Goal: Task Accomplishment & Management: Manage account settings

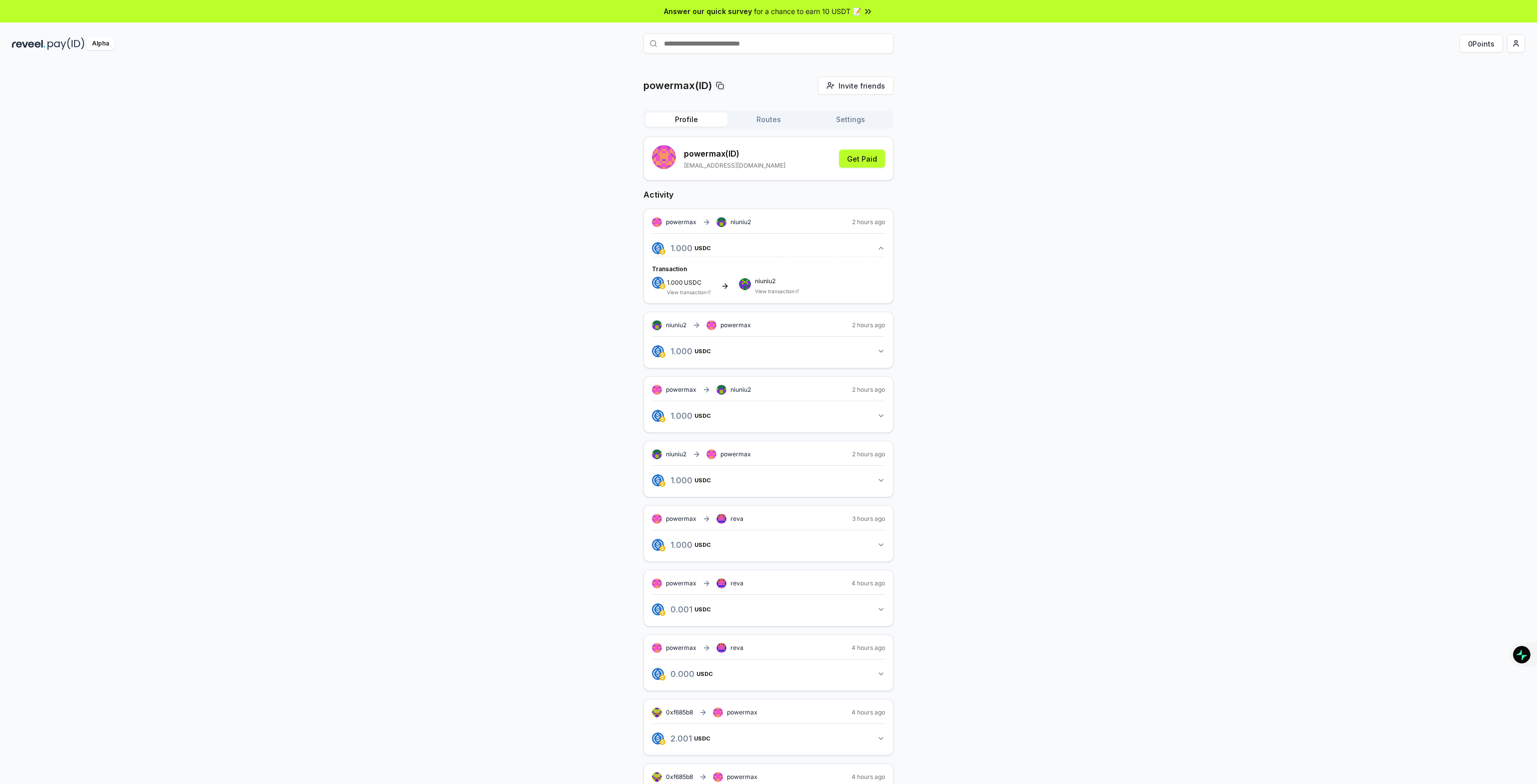
click at [868, 220] on span "2 hours ago" at bounding box center [868, 222] width 33 height 8
click at [723, 220] on rect at bounding box center [724, 221] width 1 height 1
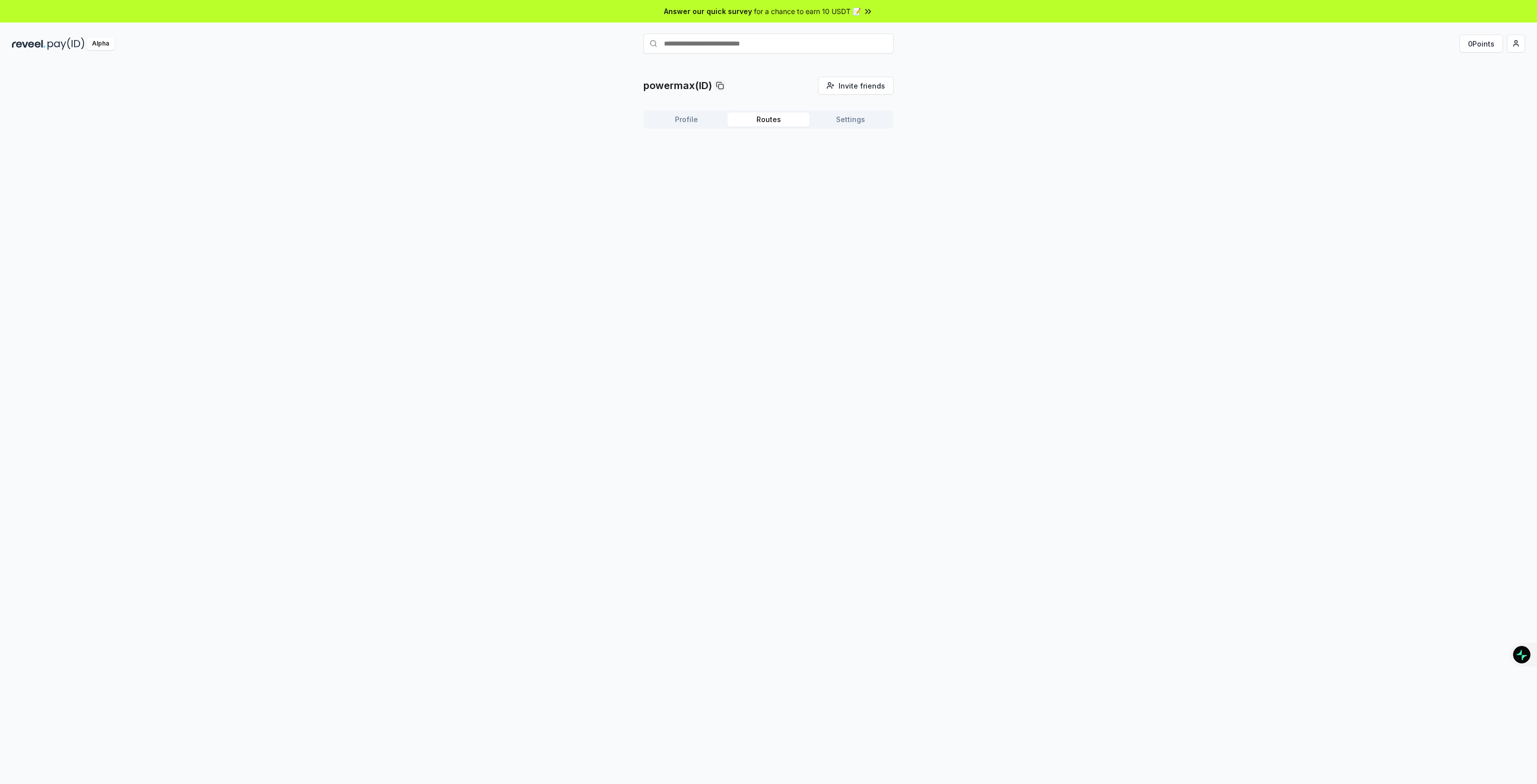
click at [761, 122] on button "Routes" at bounding box center [768, 119] width 82 height 14
click at [839, 116] on button "Settings" at bounding box center [850, 119] width 82 height 14
click at [698, 121] on button "Profile" at bounding box center [686, 119] width 82 height 14
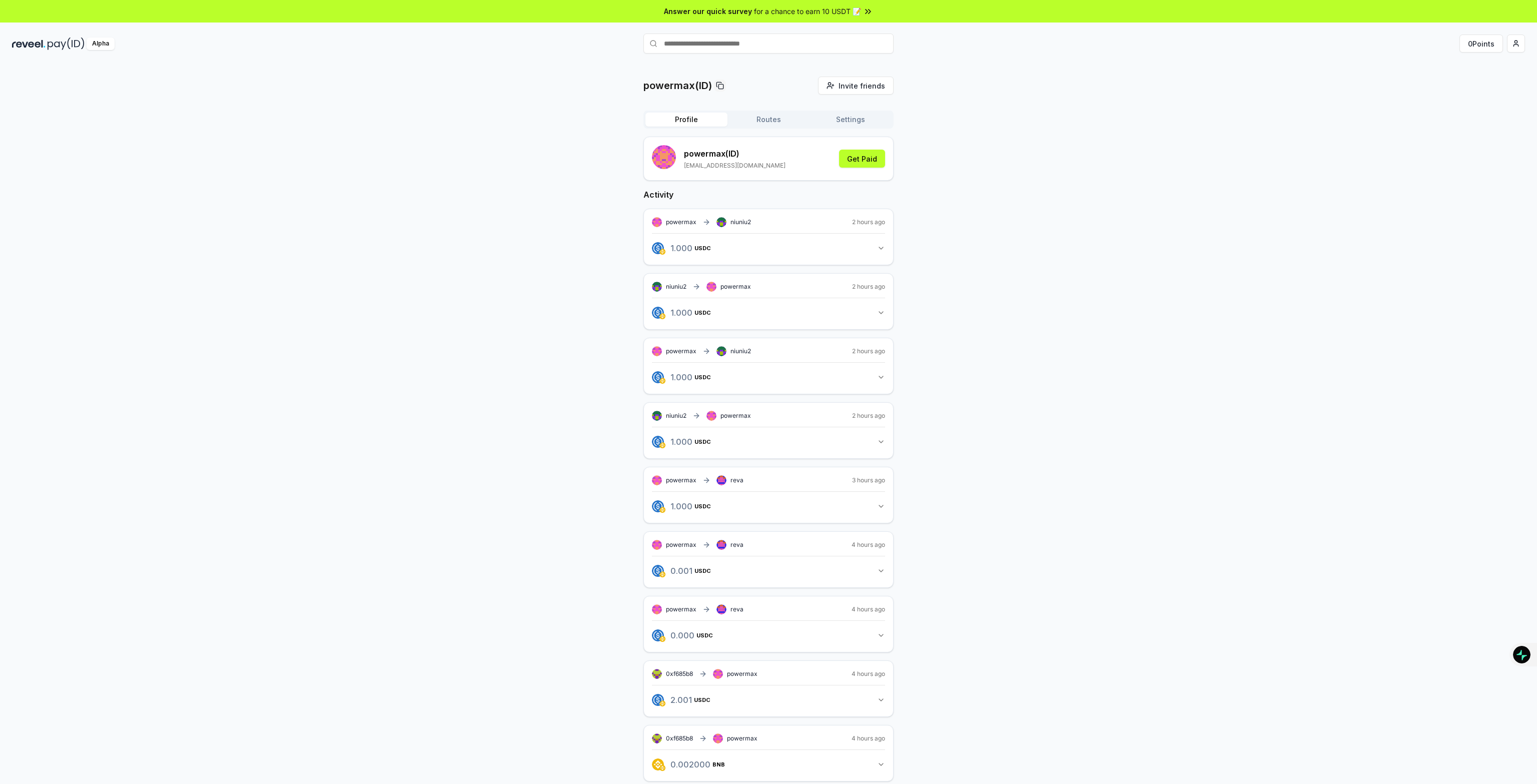
click at [767, 251] on button "1.000 USDC 1 USDC" at bounding box center [768, 248] width 233 height 17
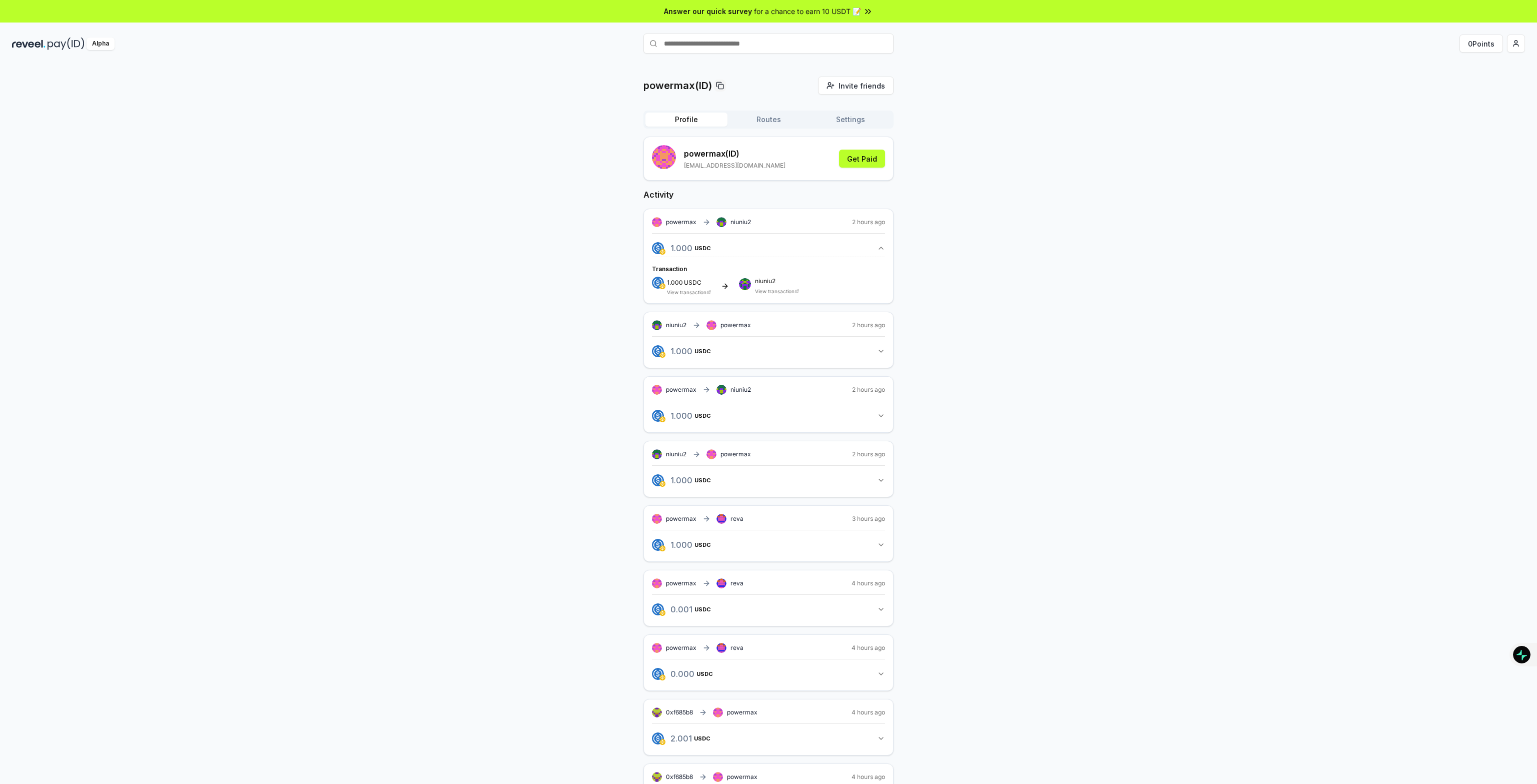
click at [672, 287] on div "1.000 USDC View transaction" at bounding box center [689, 285] width 44 height 18
click at [674, 276] on span "1.000" at bounding box center [675, 281] width 16 height 10
click at [680, 248] on icon "button" at bounding box center [679, 248] width 6 height 8
click at [686, 245] on span "USDC" at bounding box center [694, 248] width 16 height 6
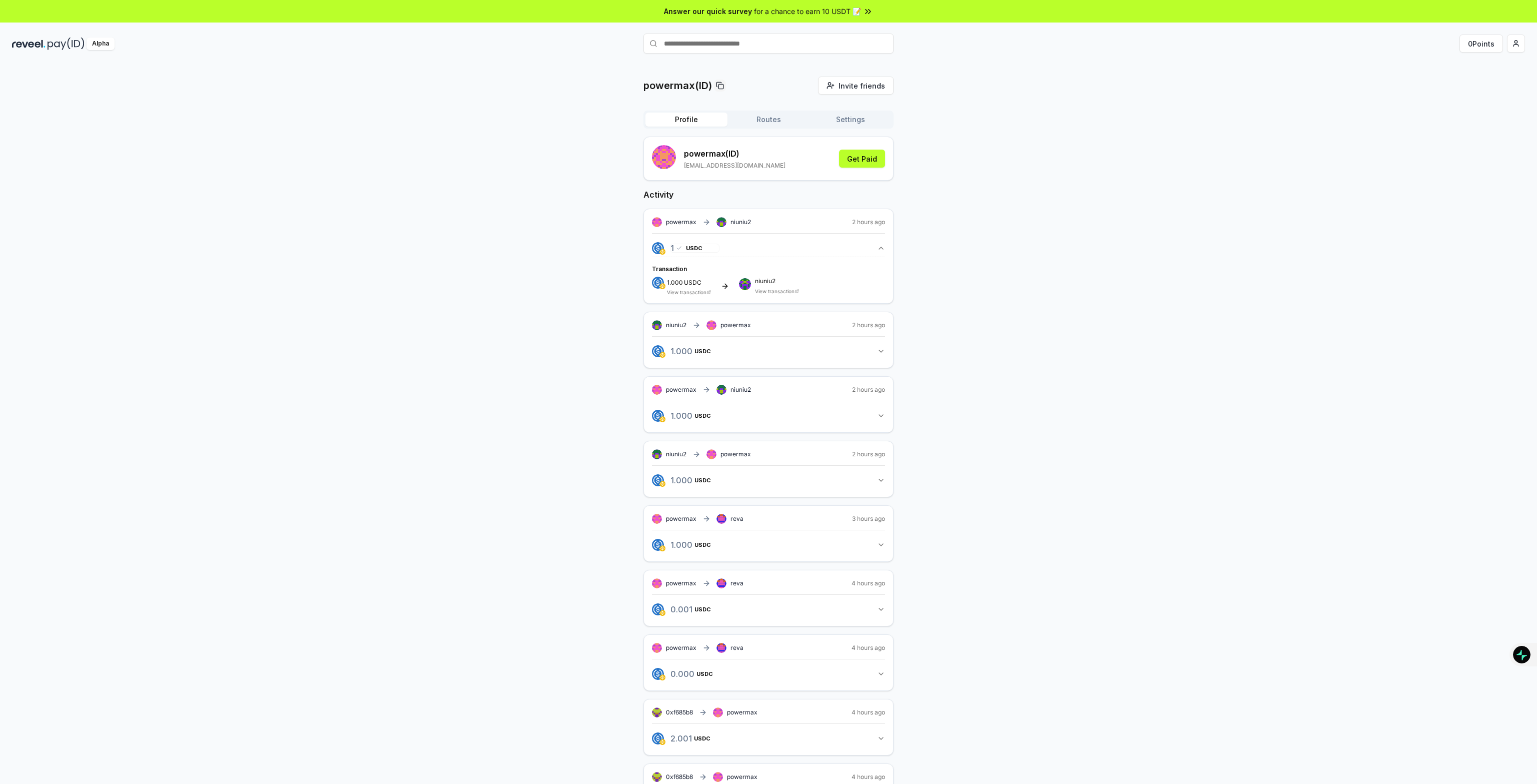
click at [700, 247] on span "USDC" at bounding box center [694, 248] width 16 height 6
click at [680, 347] on icon "button" at bounding box center [679, 351] width 6 height 8
click at [677, 346] on div "1.000 USDC 1 USDC" at bounding box center [694, 351] width 54 height 17
click at [691, 415] on span "USDC" at bounding box center [694, 416] width 16 height 6
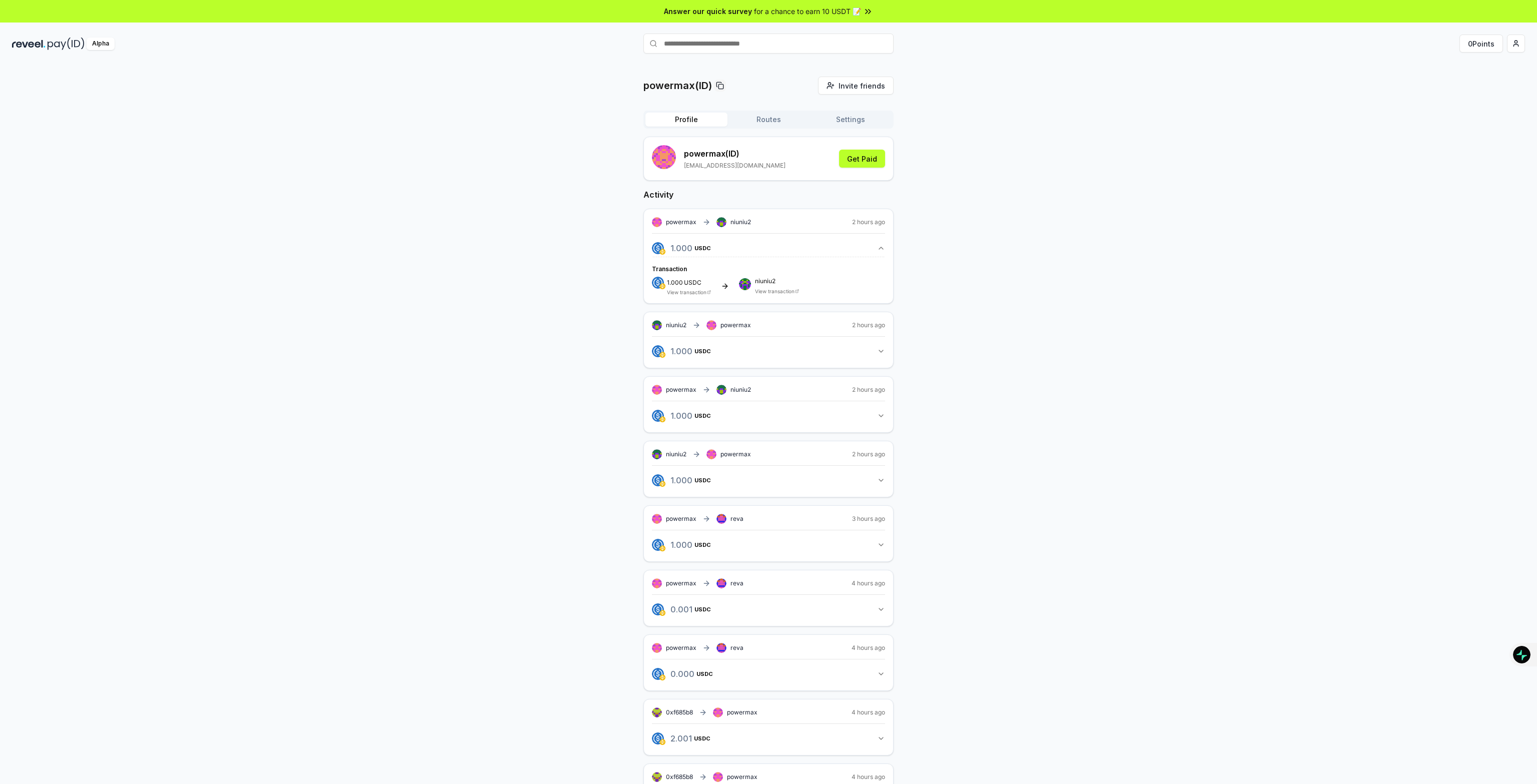
click at [1121, 410] on div "powermax(ID) Invite friends Invite Profile Routes Settings powermax (ID) pjtow2…" at bounding box center [768, 456] width 1513 height 759
click at [1174, 622] on div "powermax(ID) Invite friends Invite Profile Routes Settings powermax (ID) pjtow2…" at bounding box center [768, 456] width 1513 height 759
click at [1481, 40] on button "0 Points" at bounding box center [1481, 43] width 43 height 18
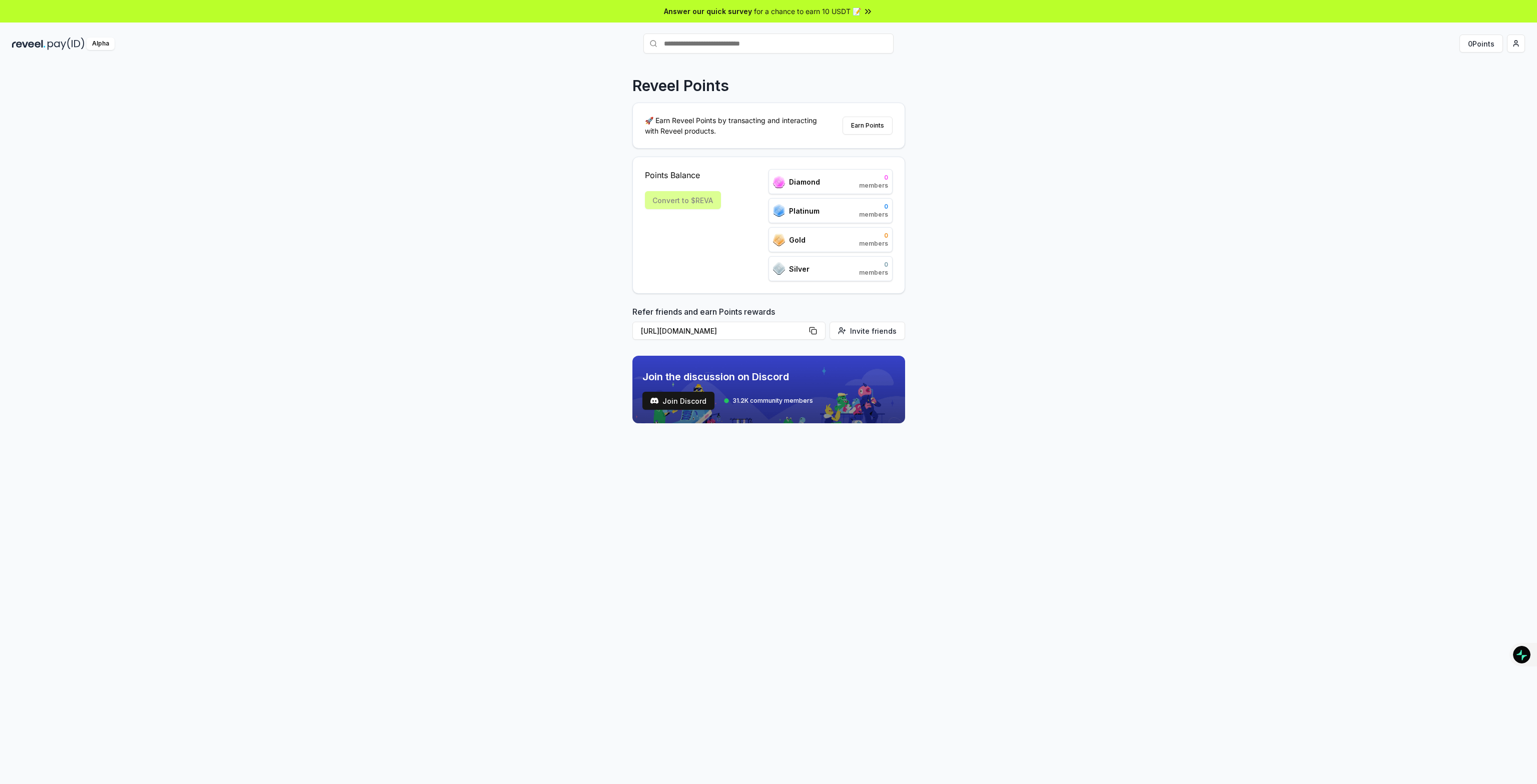
click at [719, 273] on div "Points Balance Convert to $[PERSON_NAME]" at bounding box center [683, 225] width 76 height 112
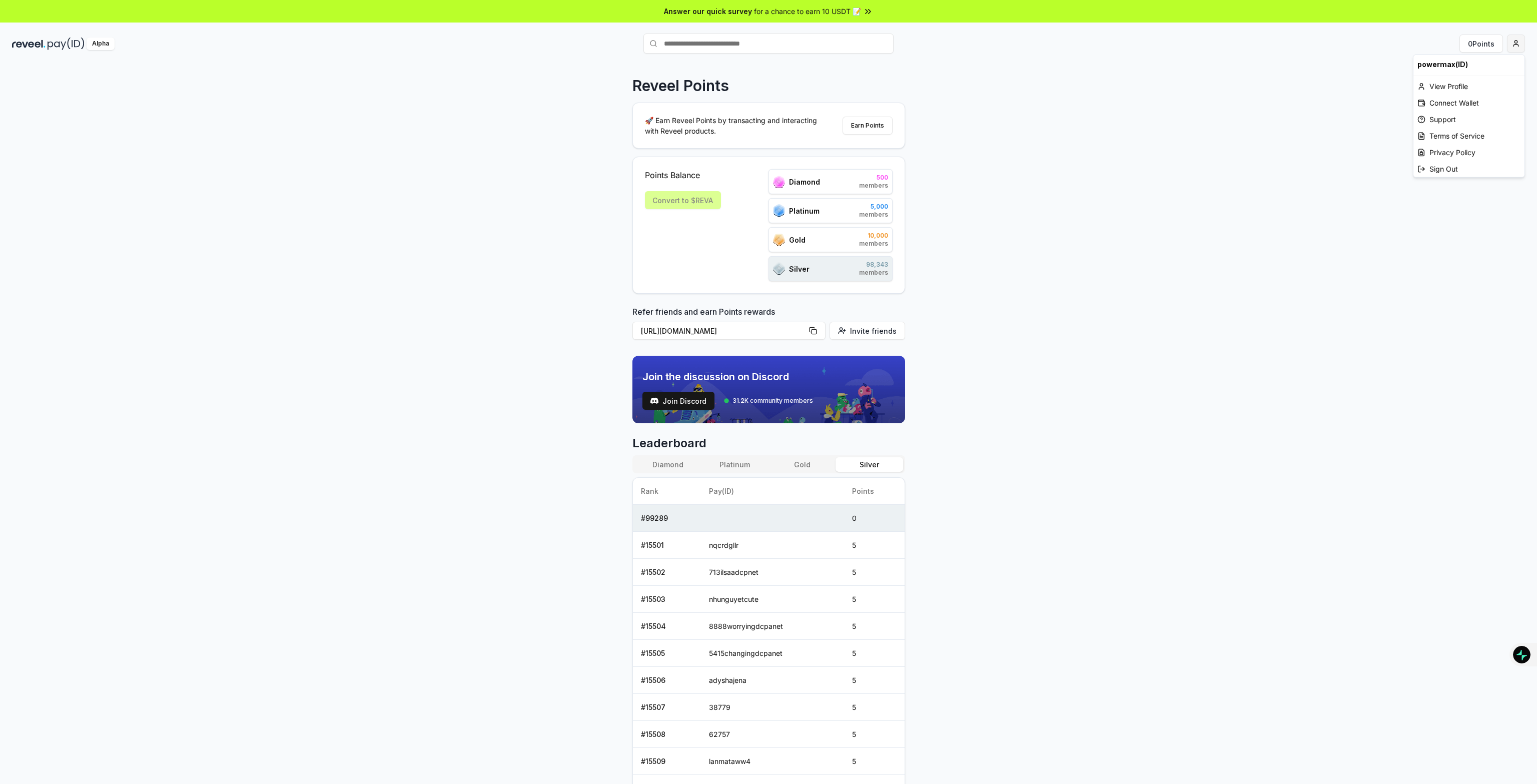
click at [1513, 43] on html "Answer our quick survey for a chance to earn 10 USDT 📝 Alpha 0 Points Reveel Po…" at bounding box center [768, 392] width 1537 height 784
click at [1298, 114] on html "Answer our quick survey for a chance to earn 10 USDT 📝 Alpha 0 Points Reveel Po…" at bounding box center [768, 392] width 1537 height 784
click at [1352, 136] on div "Reveel Points 🚀 Earn Reveel Points by transacting and interacting with Reveel p…" at bounding box center [768, 435] width 1537 height 756
click at [1519, 43] on html "Answer our quick survey for a chance to earn 10 USDT 📝 Alpha 0 Points Reveel Po…" at bounding box center [768, 392] width 1537 height 784
click at [1451, 90] on div "View Profile" at bounding box center [1468, 86] width 111 height 16
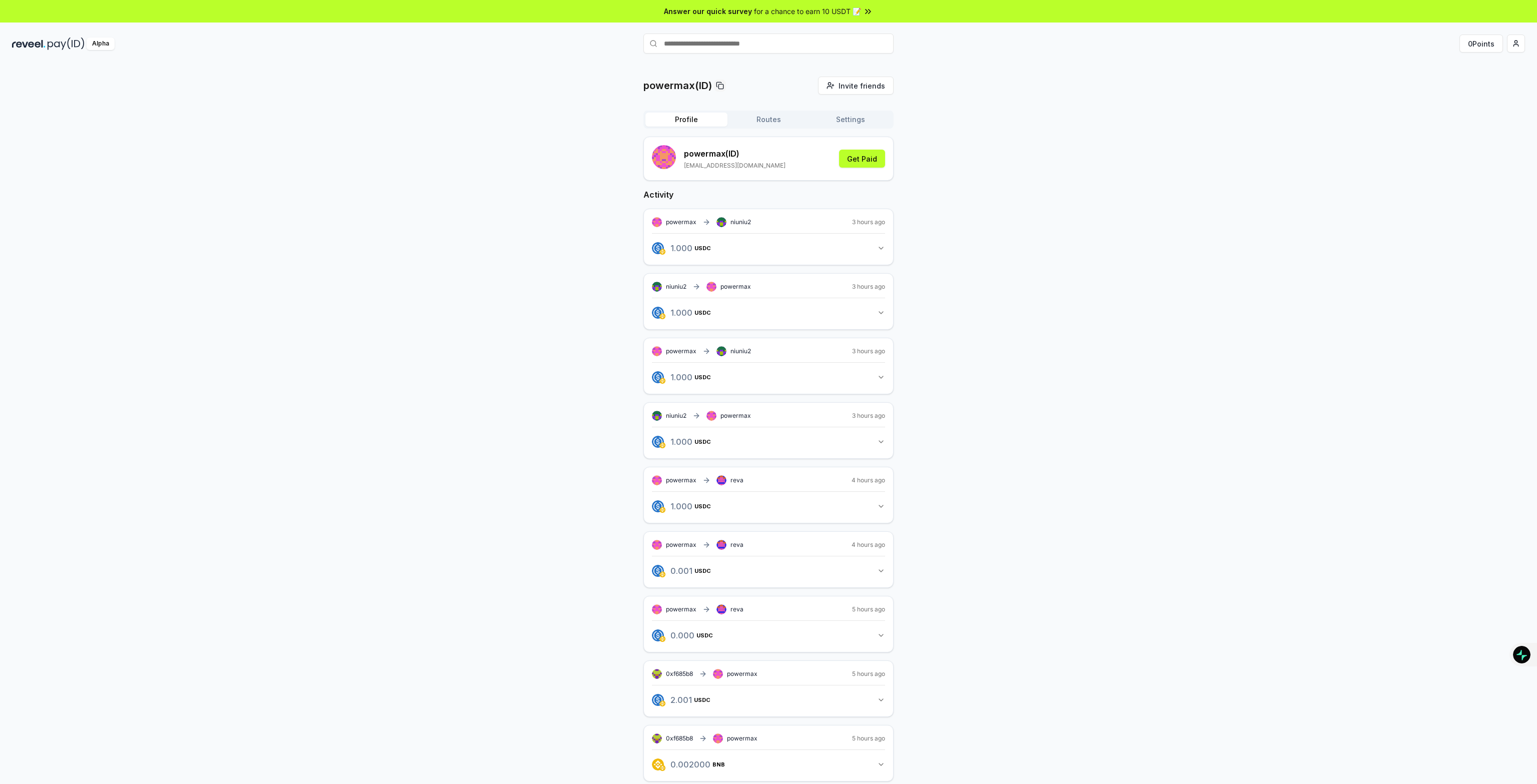
click at [881, 245] on icon "button" at bounding box center [881, 248] width 8 height 8
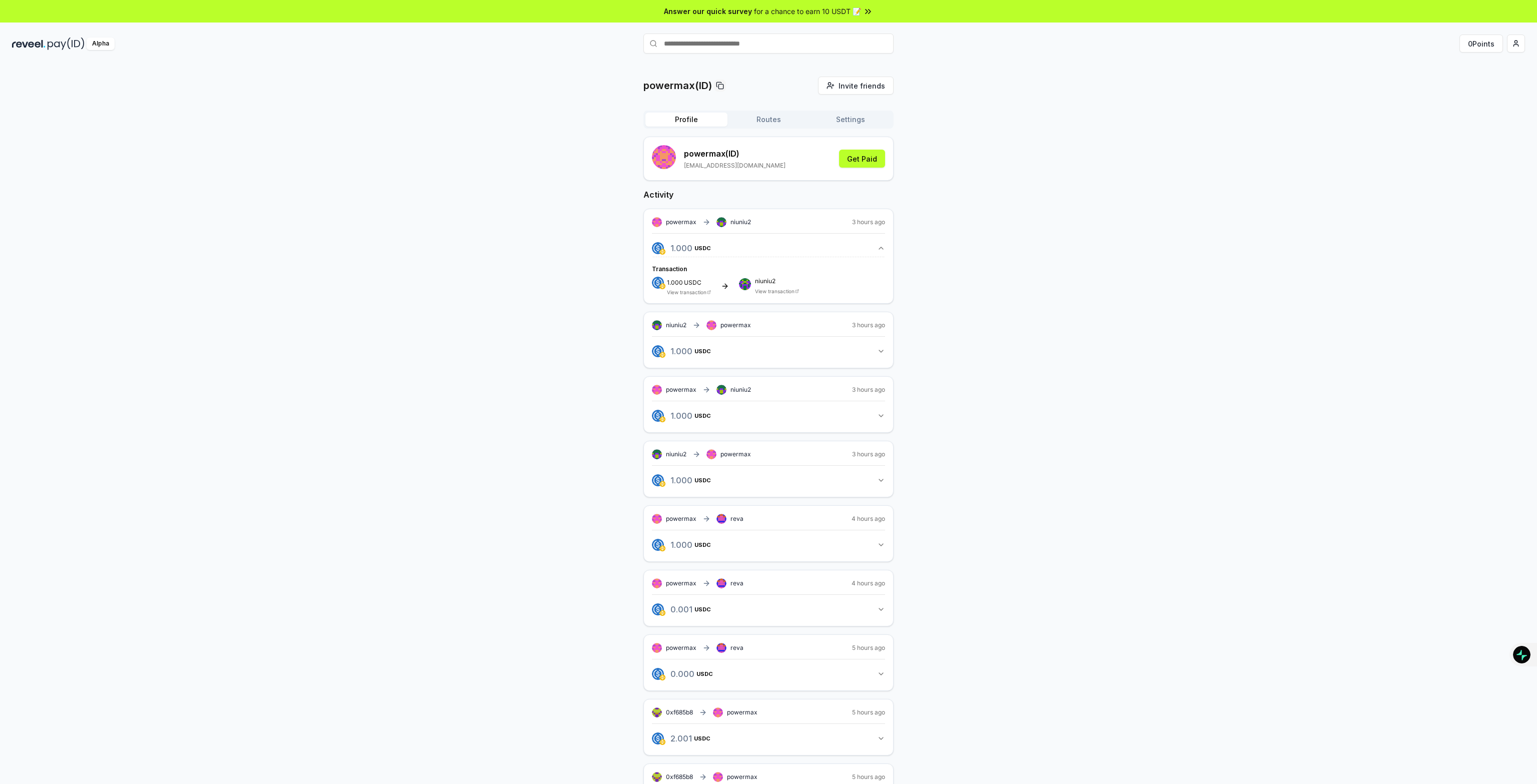
click at [708, 289] on div "View transaction" at bounding box center [689, 292] width 44 height 6
drag, startPoint x: 675, startPoint y: 280, endPoint x: 734, endPoint y: 282, distance: 59.0
click at [675, 280] on span "1.000" at bounding box center [675, 282] width 16 height 7
click at [738, 282] on div "1.000 USDC View transaction niuniu2 View transaction" at bounding box center [768, 285] width 233 height 18
click at [773, 284] on div "niuniu2 View transaction" at bounding box center [777, 286] width 44 height 16
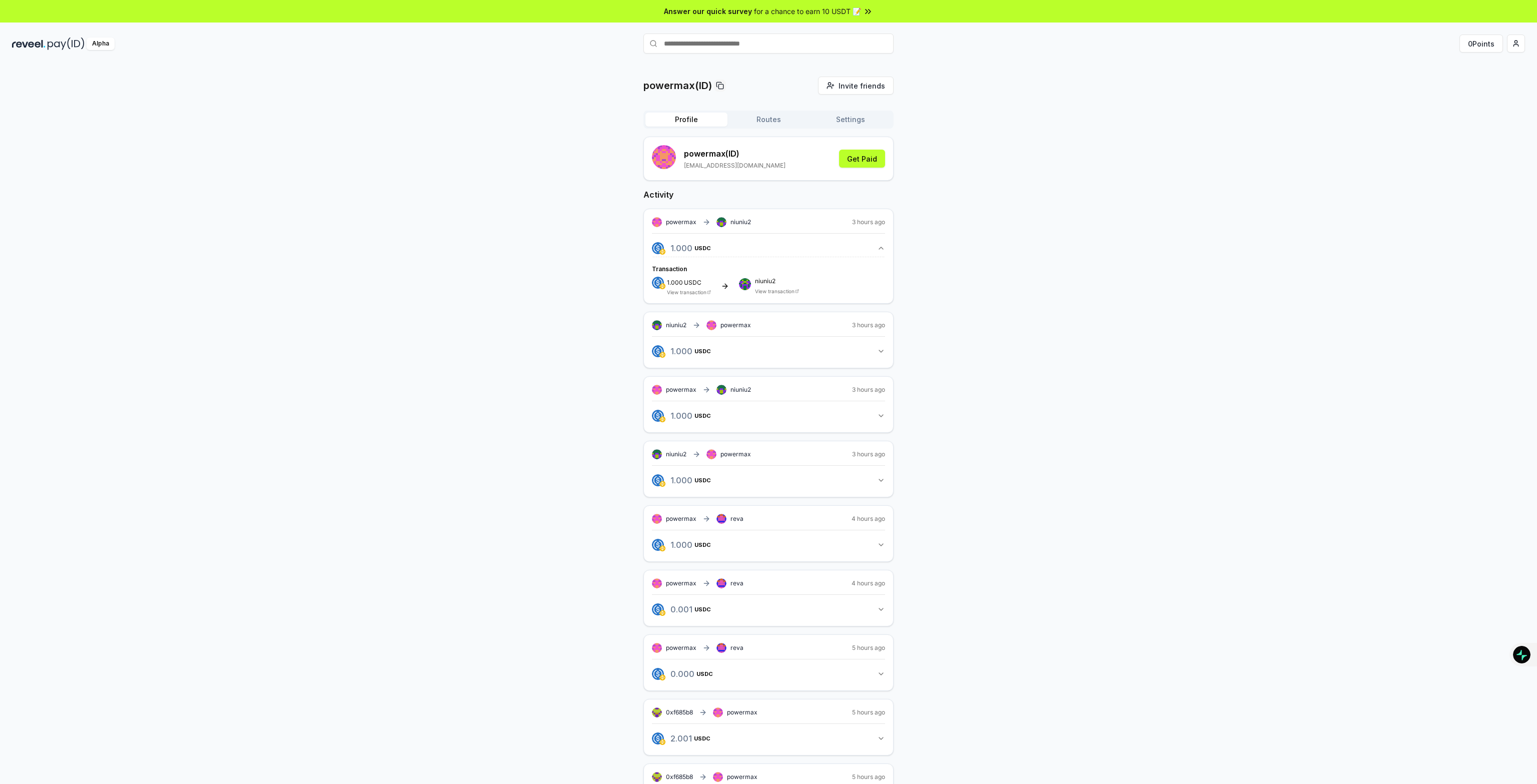
click at [818, 282] on div "1.000 USDC View transaction niuniu2 View transaction" at bounding box center [768, 285] width 233 height 18
drag, startPoint x: 769, startPoint y: 210, endPoint x: 943, endPoint y: 267, distance: 183.1
click at [941, 267] on div "powermax(ID) Invite friends Invite Profile Routes Settings powermax (ID) [EMAIL…" at bounding box center [768, 456] width 1513 height 759
click at [1028, 253] on div "powermax(ID) Invite friends Invite Profile Routes Settings powermax (ID) [EMAIL…" at bounding box center [768, 456] width 1513 height 759
click at [854, 125] on button "Settings" at bounding box center [850, 119] width 82 height 14
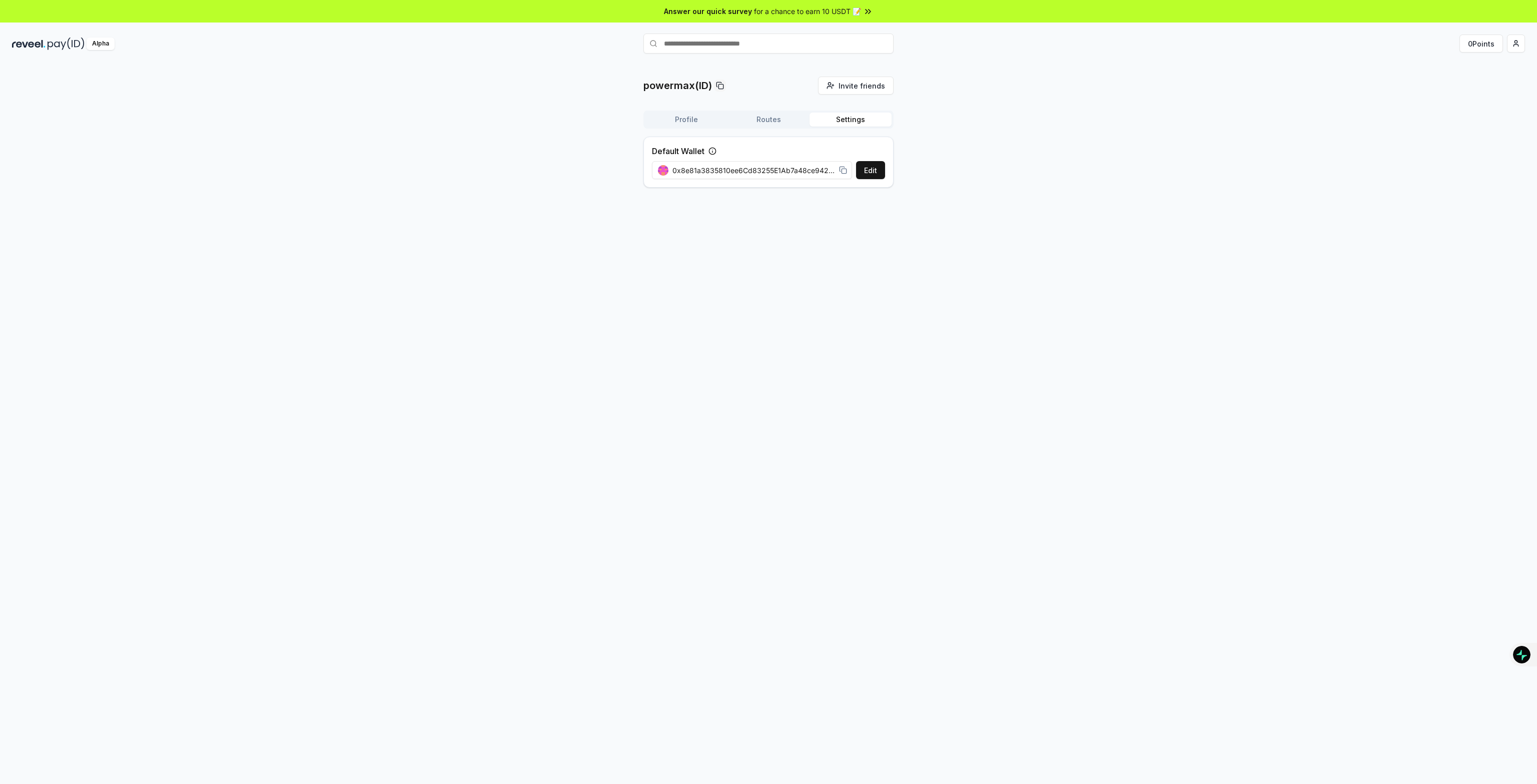
click at [773, 121] on button "Routes" at bounding box center [768, 119] width 82 height 14
click at [850, 122] on button "Settings" at bounding box center [850, 119] width 82 height 14
click at [766, 122] on button "Routes" at bounding box center [768, 119] width 82 height 14
click at [854, 123] on button "Settings" at bounding box center [850, 119] width 82 height 14
click at [840, 169] on icon at bounding box center [843, 169] width 8 height 8
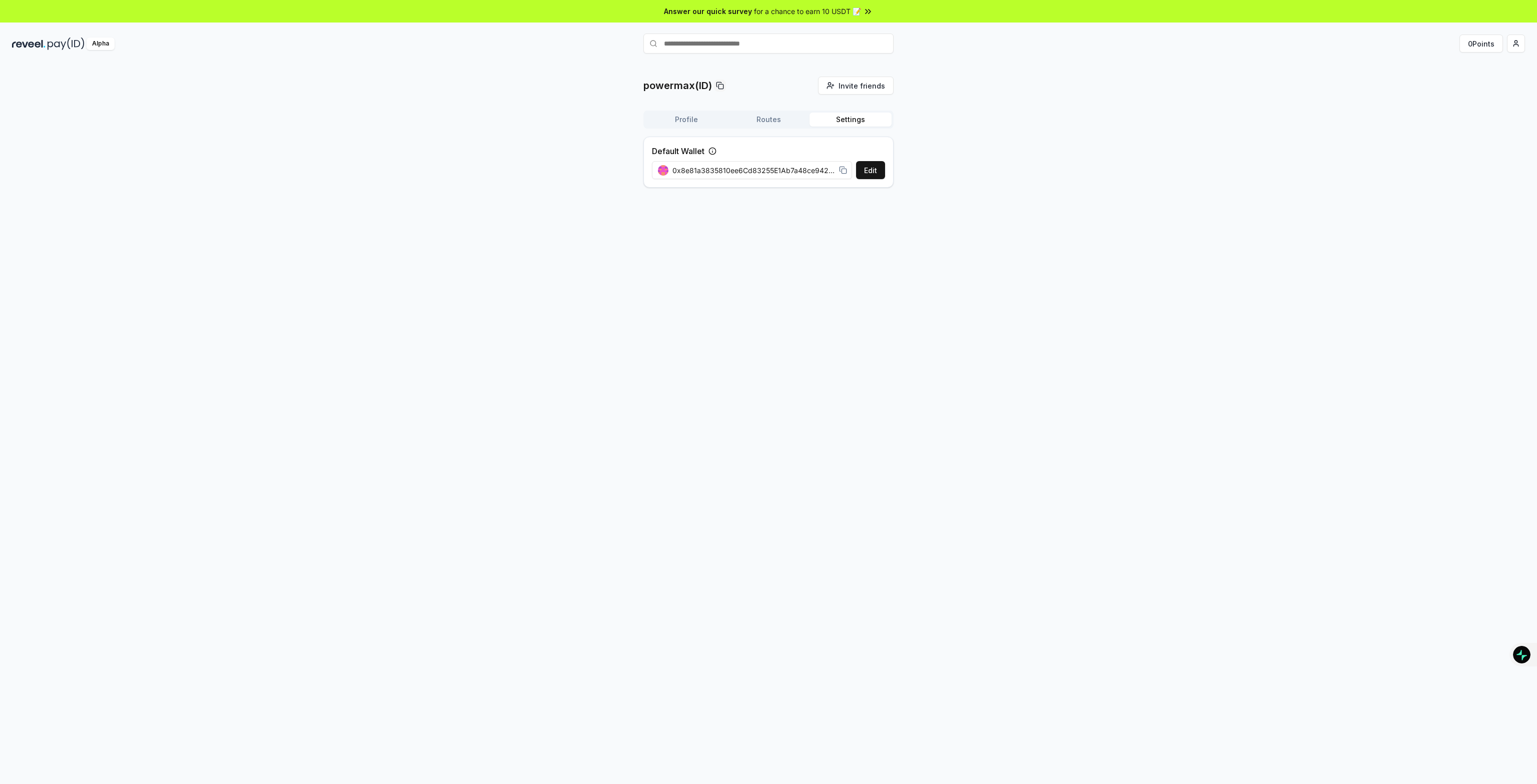
click at [1063, 147] on div "powermax(ID) Invite friends Invite Profile Routes Settings Default Wallet Edit …" at bounding box center [768, 136] width 1513 height 119
click at [1514, 43] on html "Answer our quick survey for a chance to earn 10 USDT 📝 Alpha 0 Points powermax(…" at bounding box center [768, 392] width 1537 height 784
click at [1469, 99] on div "Connect Wallet" at bounding box center [1468, 102] width 111 height 16
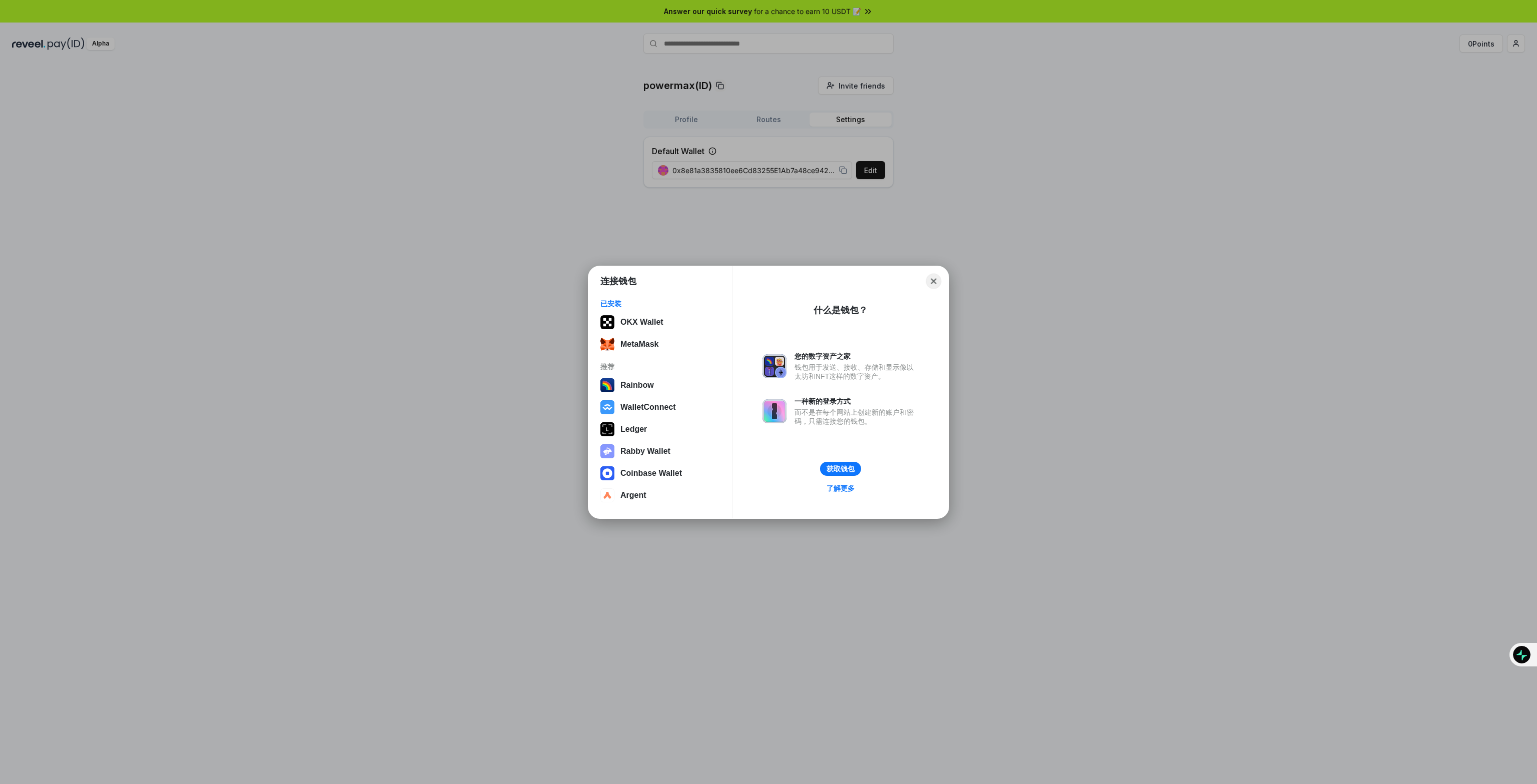
click at [933, 284] on button "Close" at bounding box center [933, 281] width 15 height 15
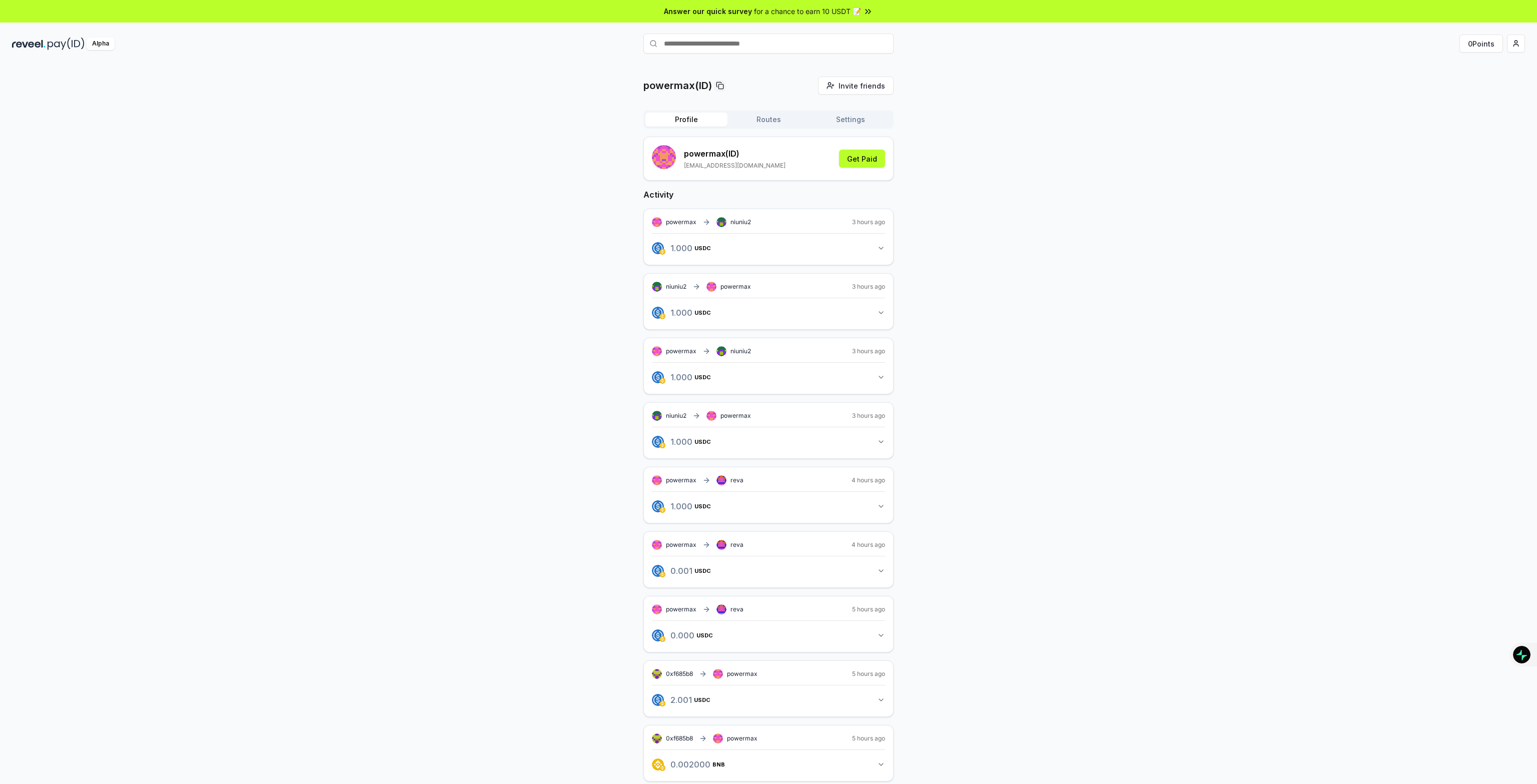
click at [759, 111] on div "Profile Routes Settings" at bounding box center [768, 119] width 250 height 18
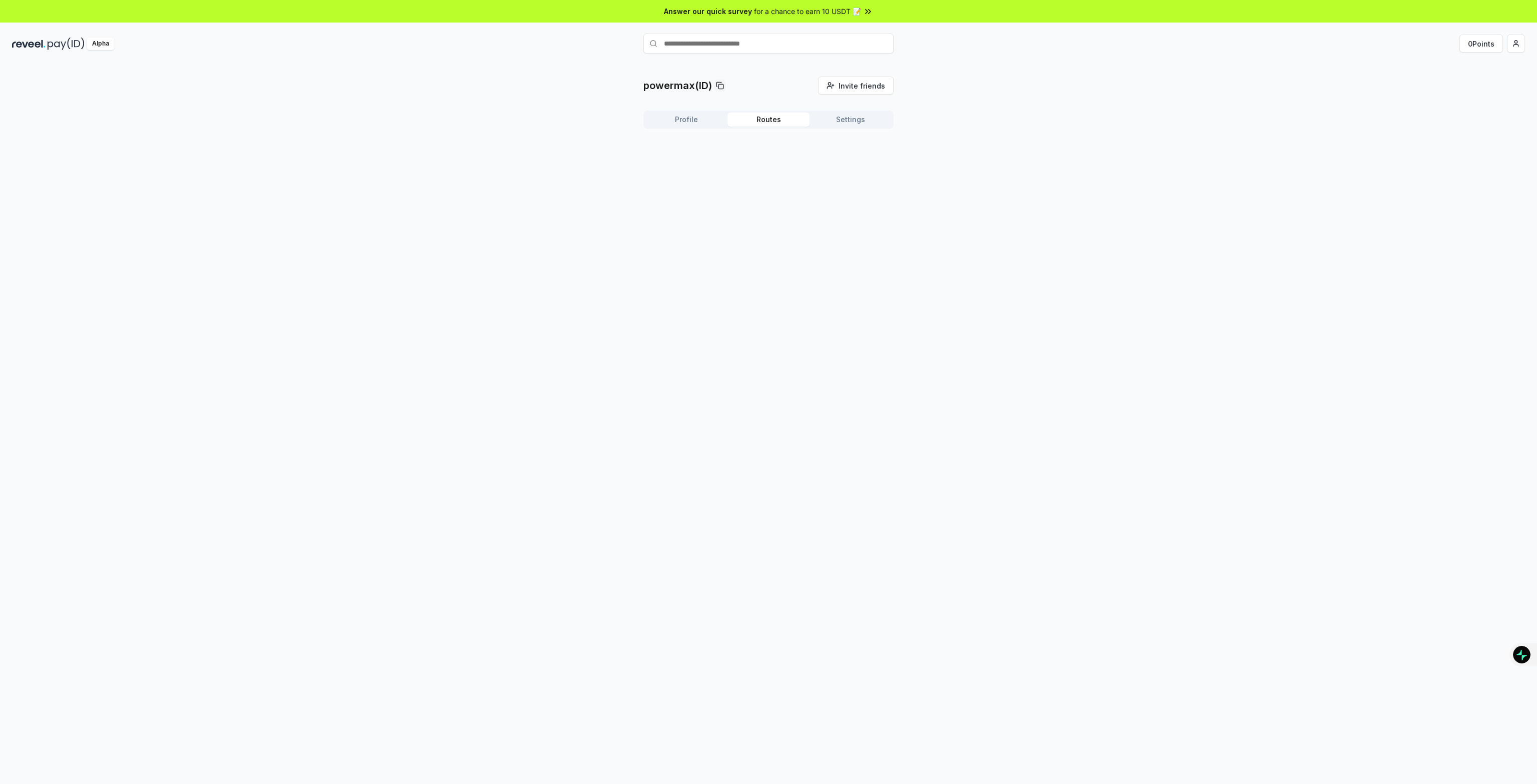
click at [767, 119] on button "Routes" at bounding box center [768, 119] width 82 height 14
click at [670, 122] on button "Profile" at bounding box center [686, 119] width 82 height 14
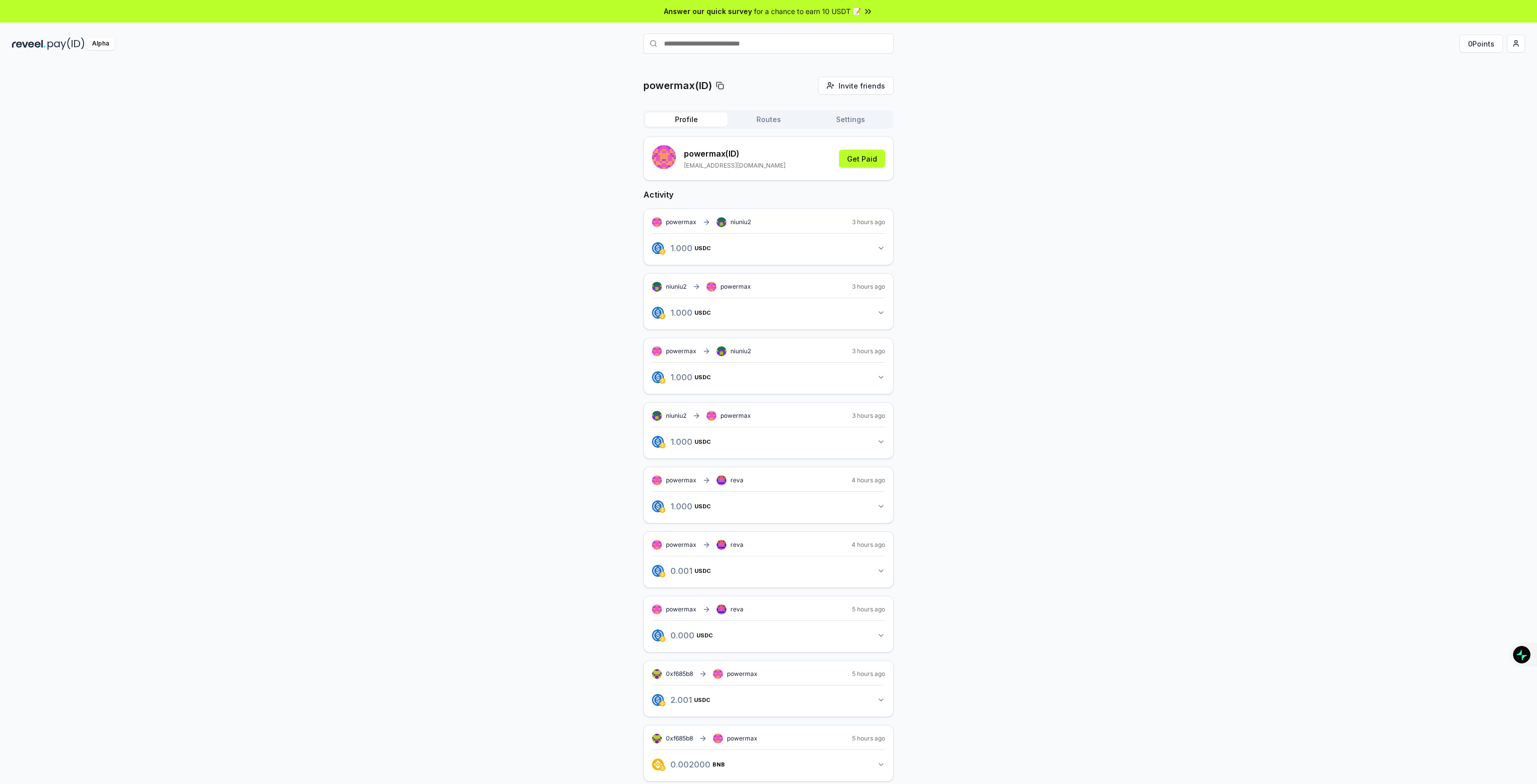
click at [877, 251] on icon "button" at bounding box center [881, 248] width 8 height 8
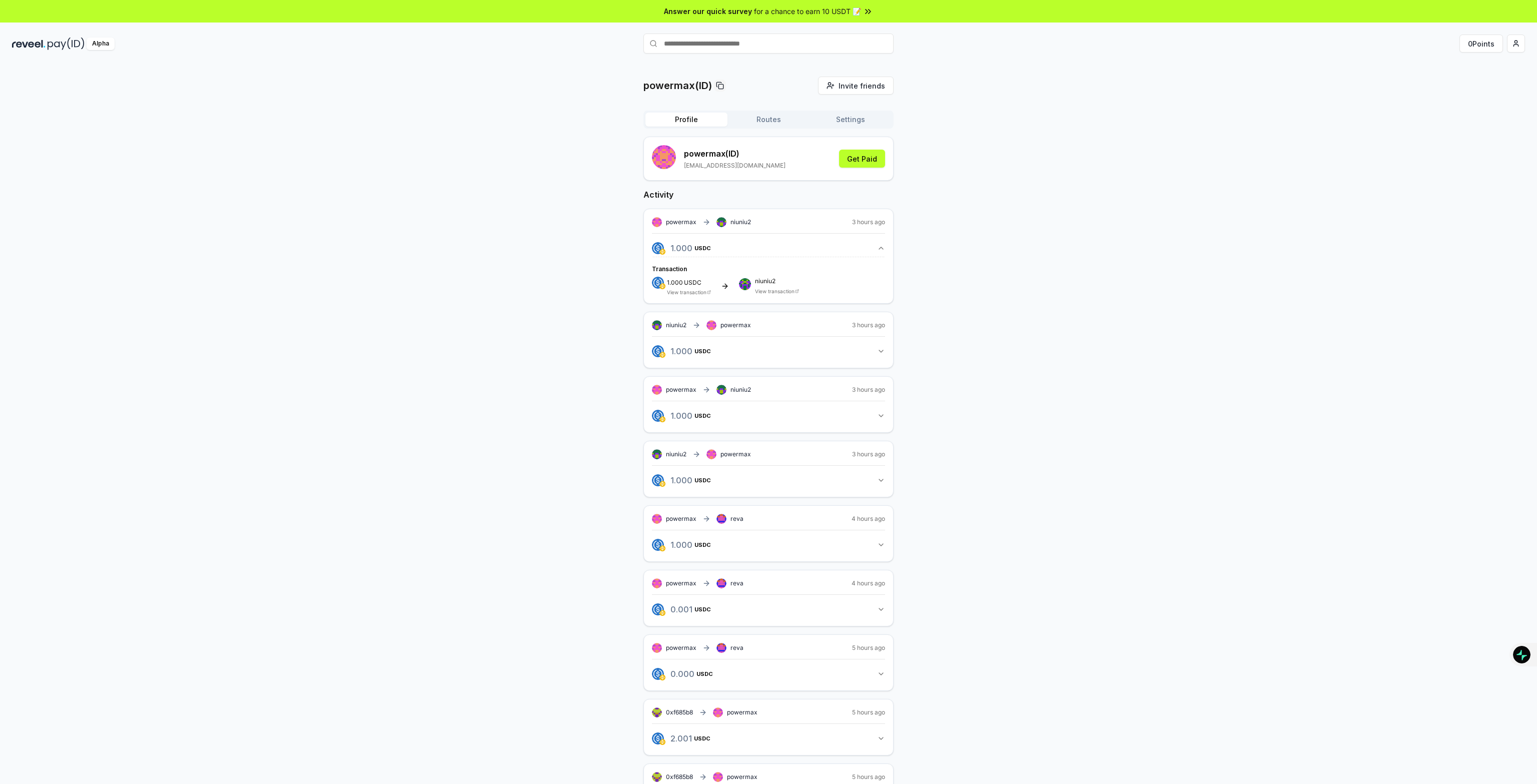
click at [1038, 137] on div "powermax(ID) Invite friends Invite Profile Routes Settings powermax (ID) [EMAIL…" at bounding box center [768, 456] width 1513 height 759
click at [1513, 41] on html "Answer our quick survey for a chance to earn 10 USDT 📝 Alpha 0 Points powermax(…" at bounding box center [768, 392] width 1537 height 784
click at [1311, 108] on html "Answer our quick survey for a chance to earn 10 USDT 📝 Alpha 0 Points powermax(…" at bounding box center [768, 392] width 1537 height 784
click at [694, 292] on link "View transaction" at bounding box center [687, 292] width 40 height 6
click at [773, 293] on link "View transaction" at bounding box center [775, 291] width 40 height 6
